Goal: Use online tool/utility: Utilize a website feature to perform a specific function

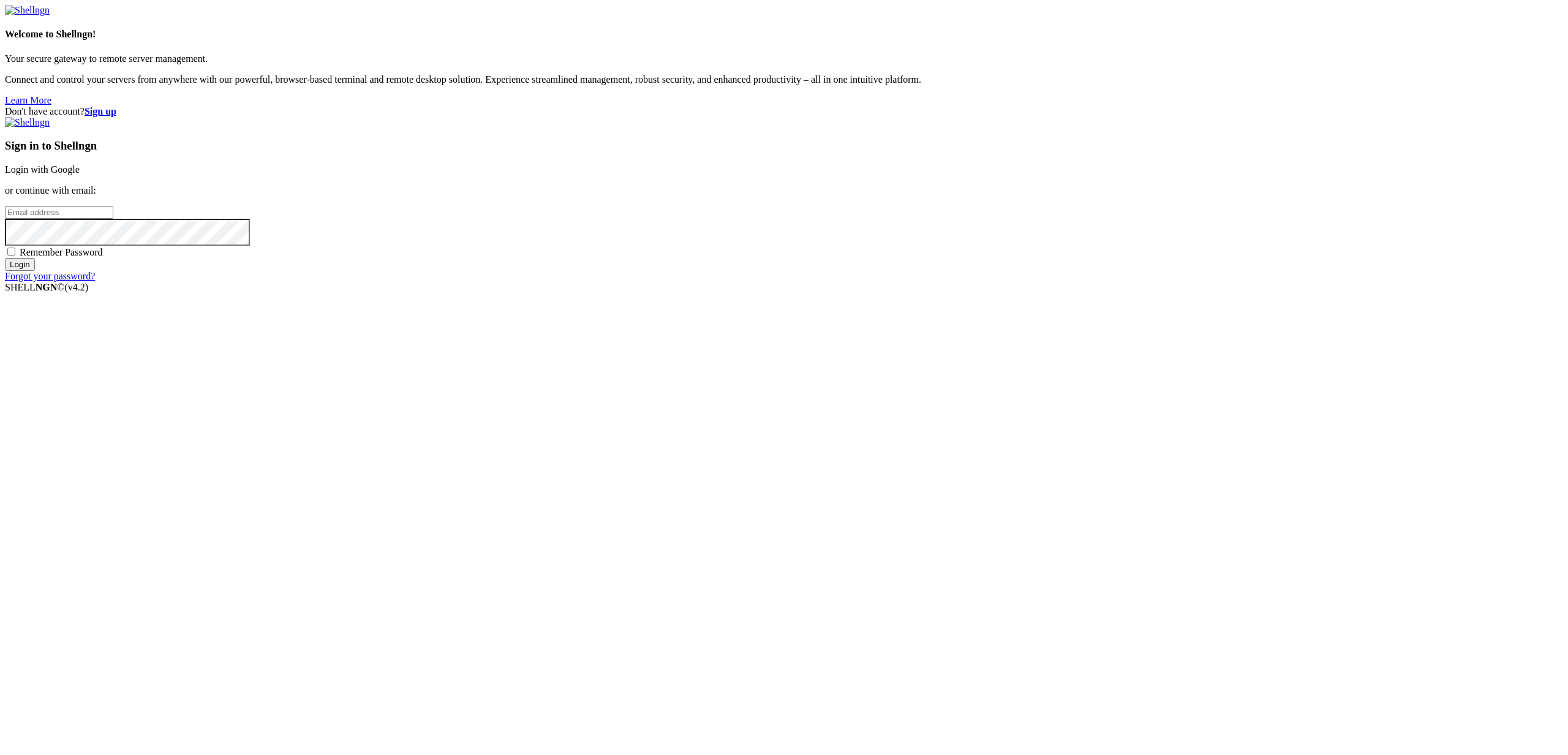
type input "[PERSON_NAME][EMAIL_ADDRESS][DOMAIN_NAME]"
click at [35, 271] on input "Login" at bounding box center [19, 265] width 30 height 13
click at [113, 198] on input "number" at bounding box center [59, 191] width 108 height 13
type input "258476"
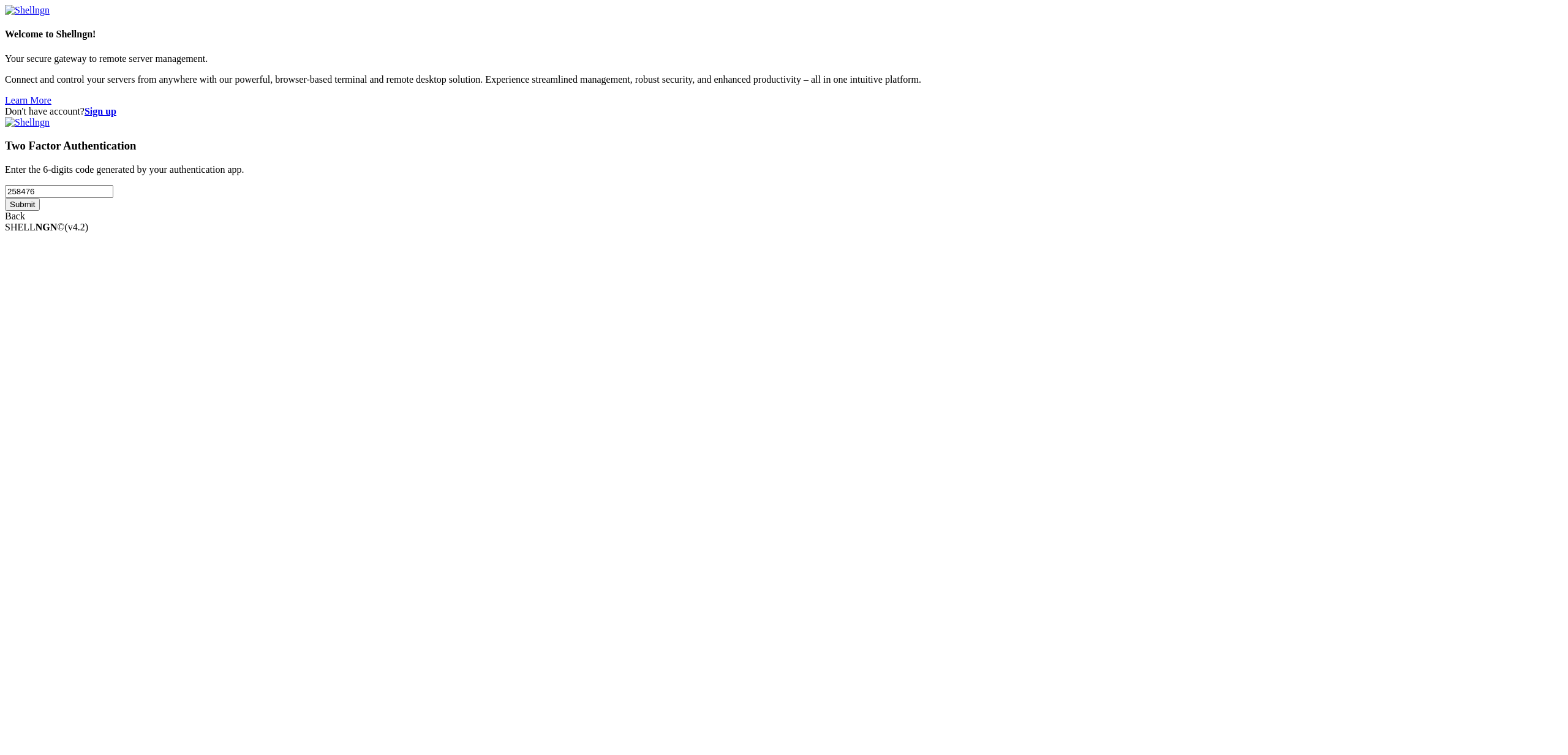
click at [40, 211] on input "Submit" at bounding box center [22, 204] width 35 height 13
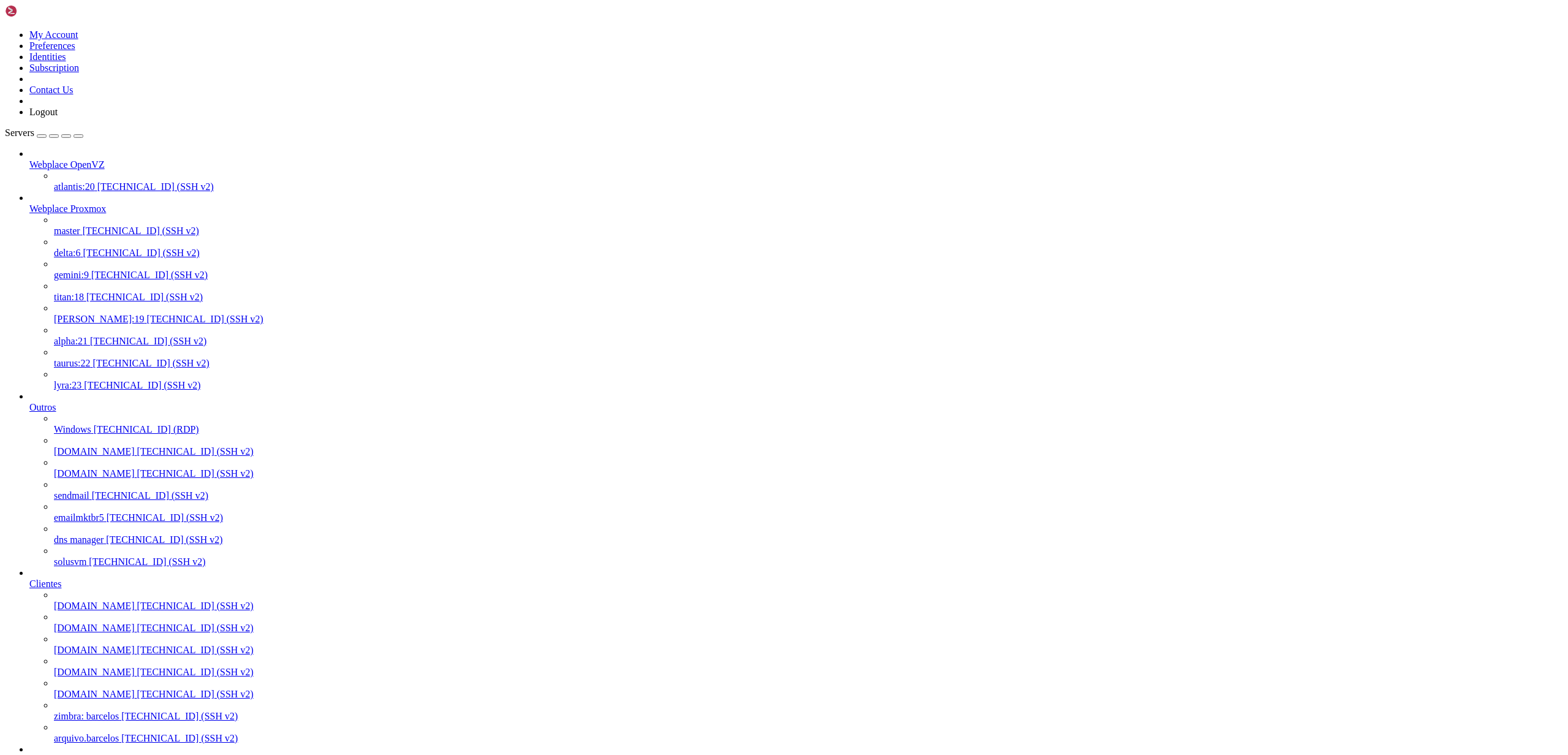
click at [137, 601] on span "[TECHNICAL_ID] (SSH v2)" at bounding box center [195, 606] width 116 height 10
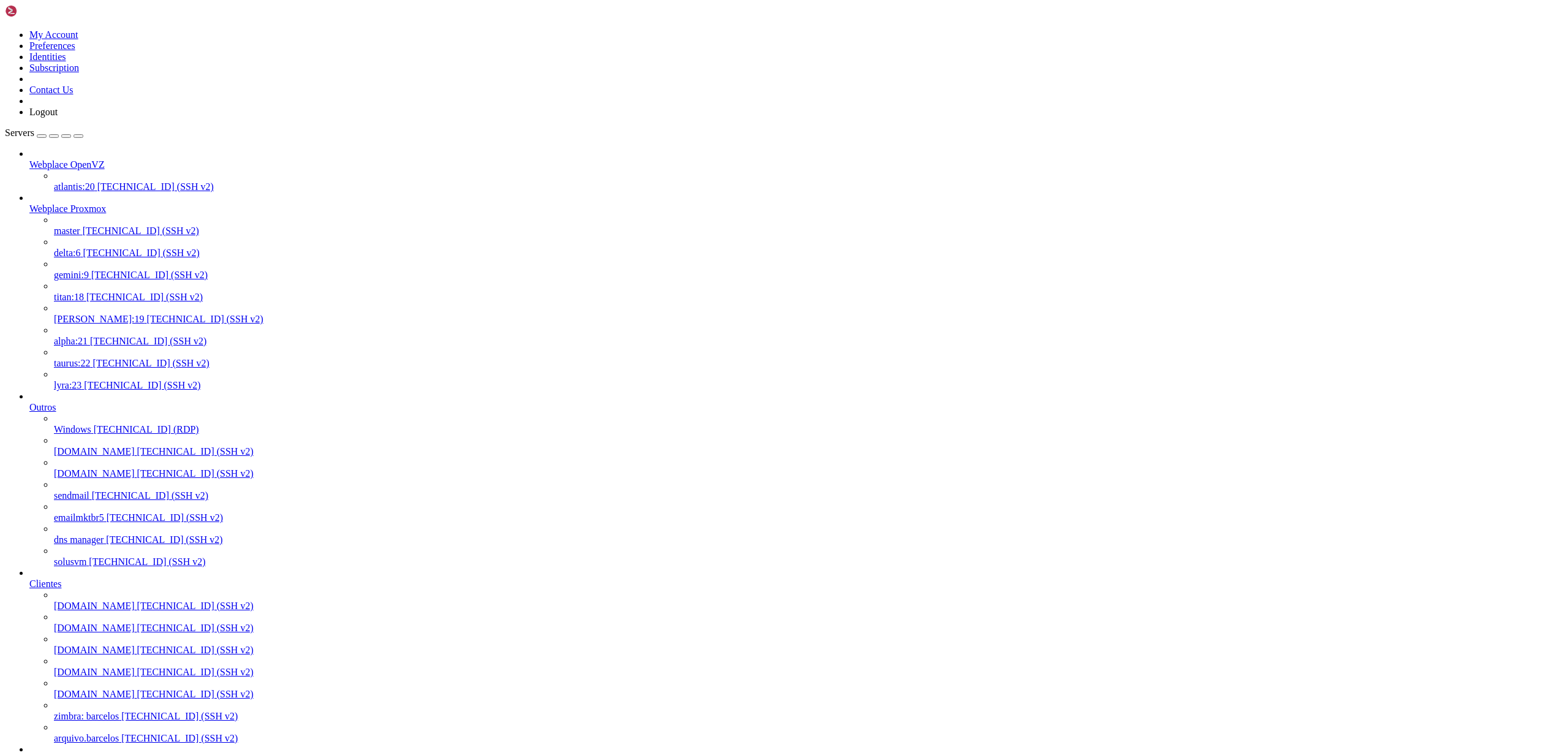
drag, startPoint x: 288, startPoint y: 1854, endPoint x: 11, endPoint y: 1852, distance: 277.0
